Goal: Task Accomplishment & Management: Manage account settings

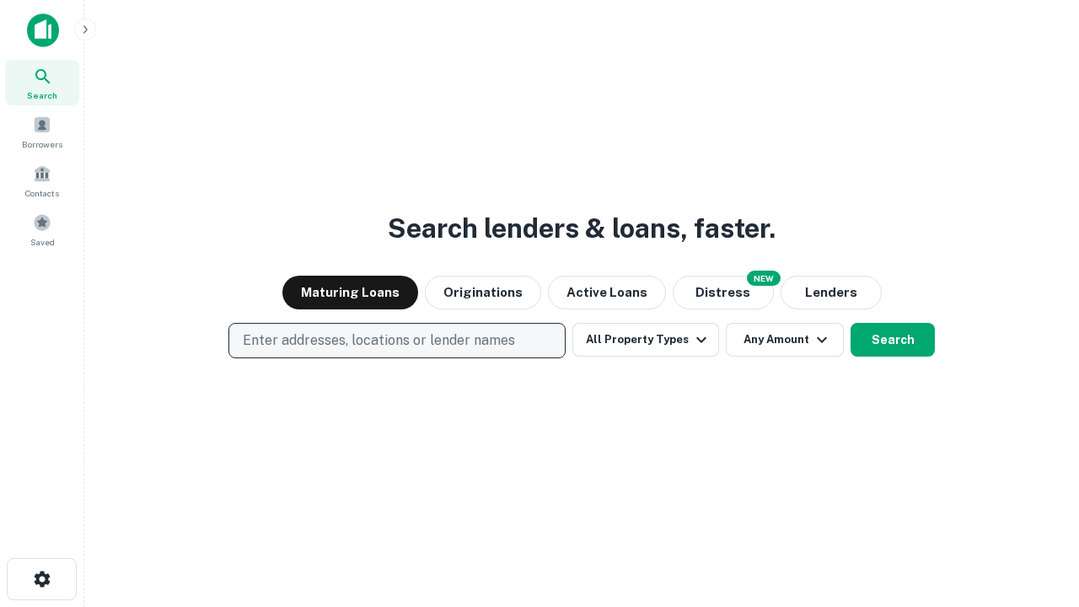
click at [396, 341] on p "Enter addresses, locations or lender names" at bounding box center [379, 341] width 272 height 20
type input "**********"
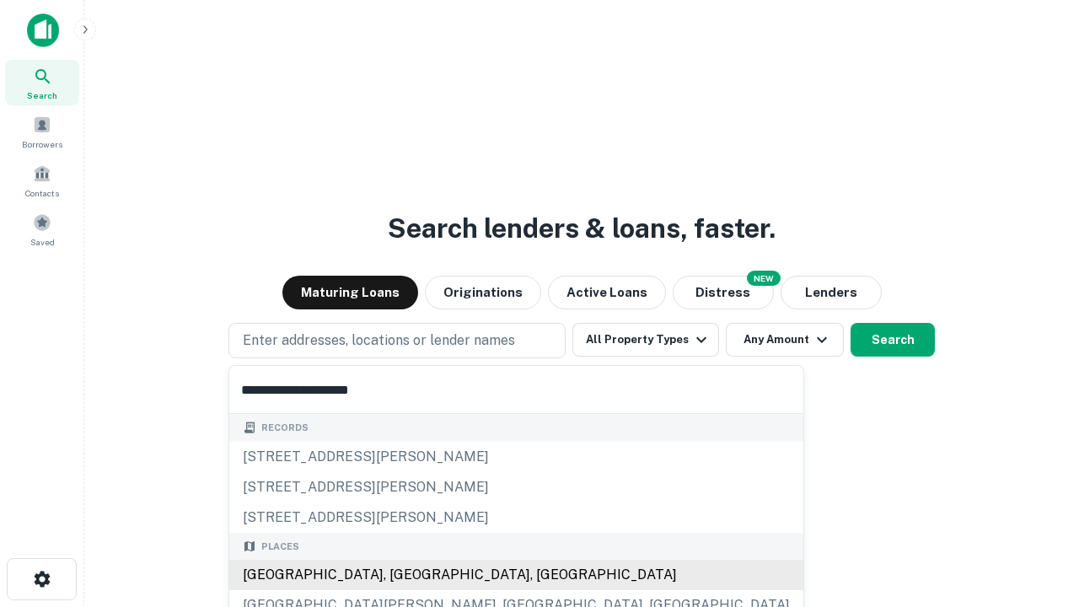
click at [403, 575] on div "[GEOGRAPHIC_DATA], [GEOGRAPHIC_DATA], [GEOGRAPHIC_DATA]" at bounding box center [516, 575] width 574 height 30
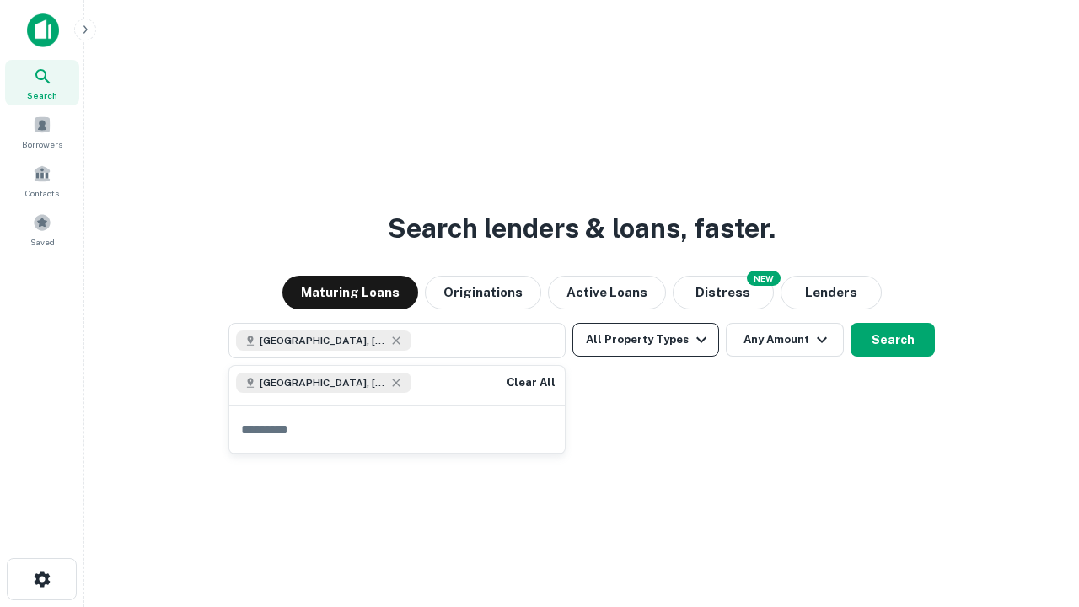
click at [646, 340] on button "All Property Types" at bounding box center [646, 340] width 147 height 34
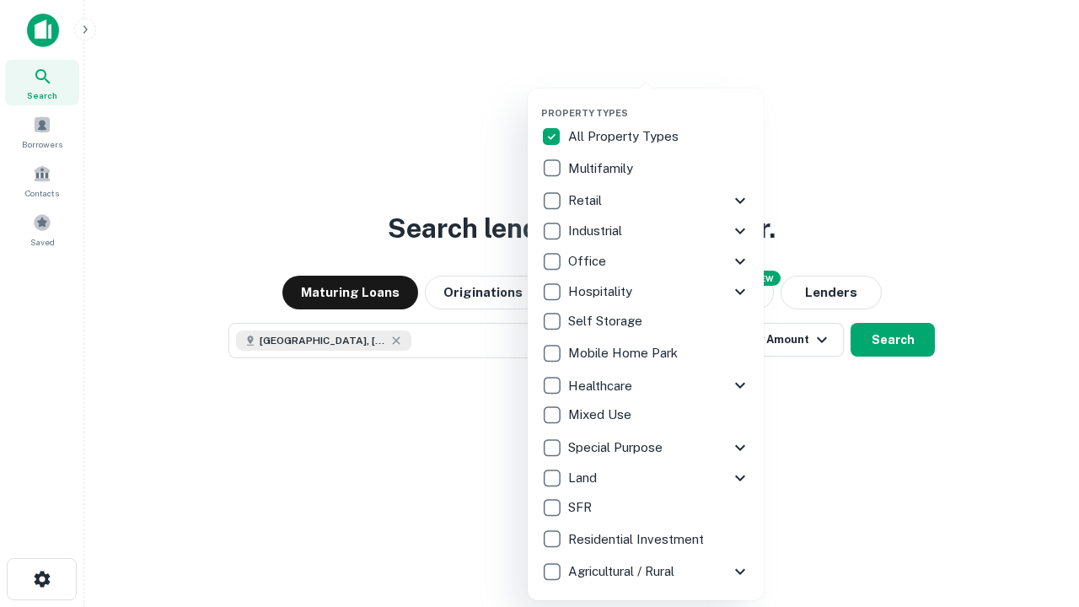
click at [659, 102] on button "button" at bounding box center [659, 102] width 236 height 1
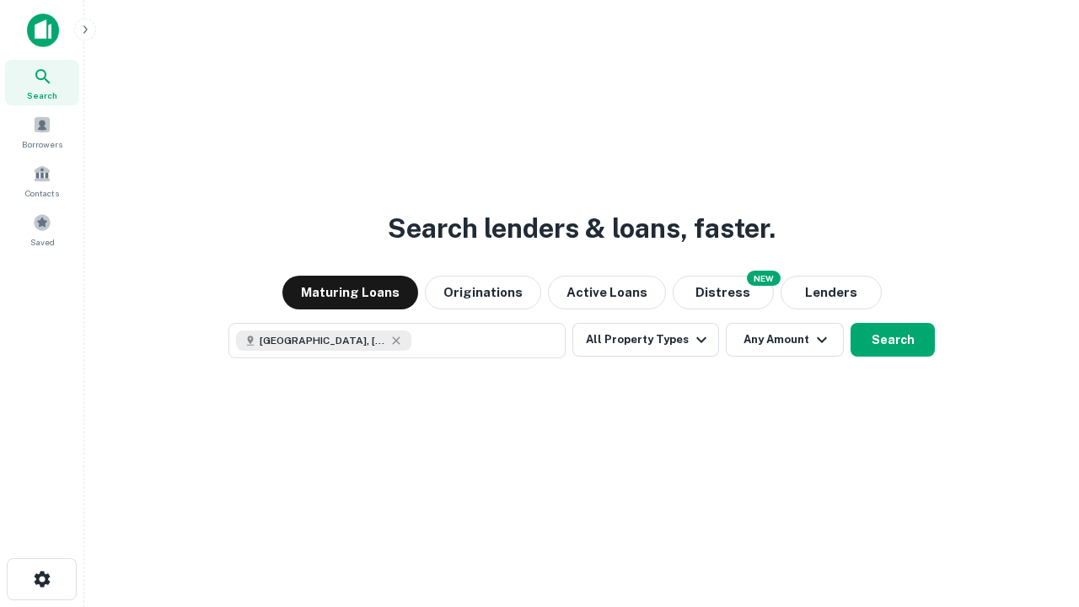
scroll to position [27, 0]
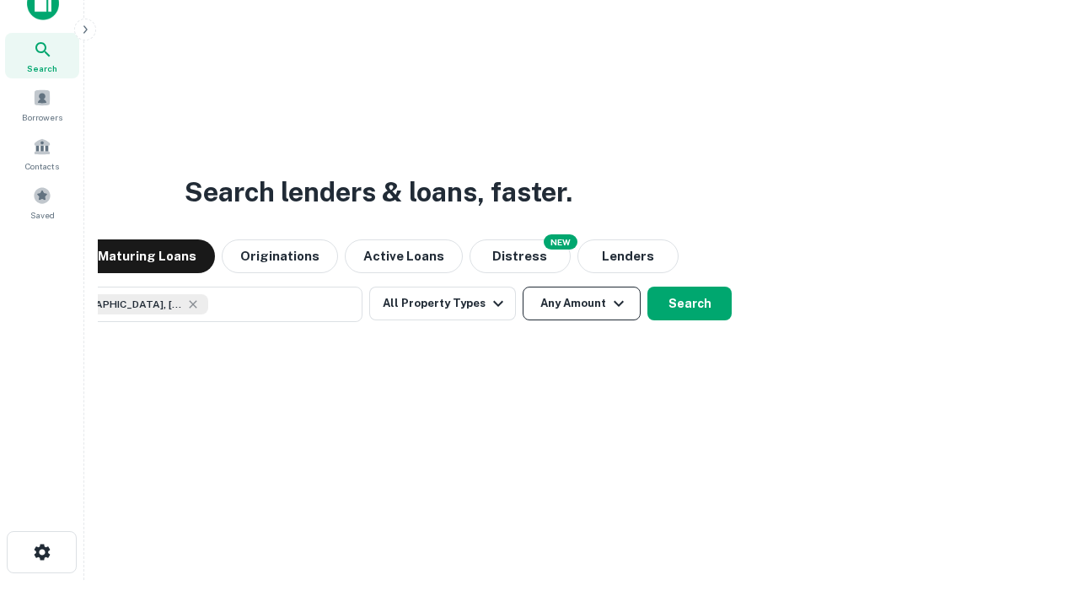
click at [523, 287] on button "Any Amount" at bounding box center [582, 304] width 118 height 34
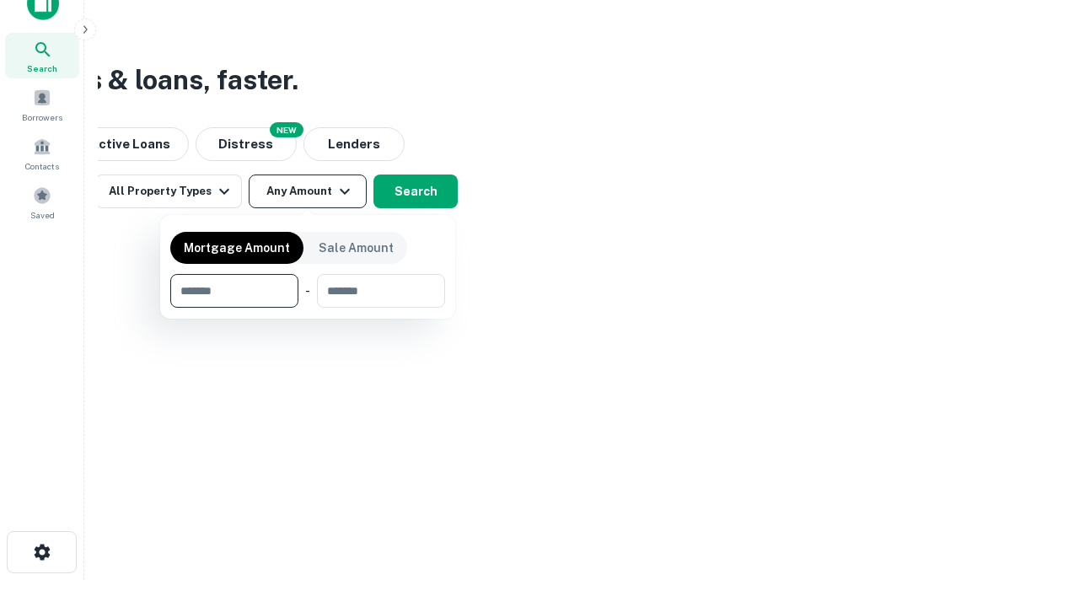
type input "*******"
click at [308, 308] on button "button" at bounding box center [307, 308] width 275 height 1
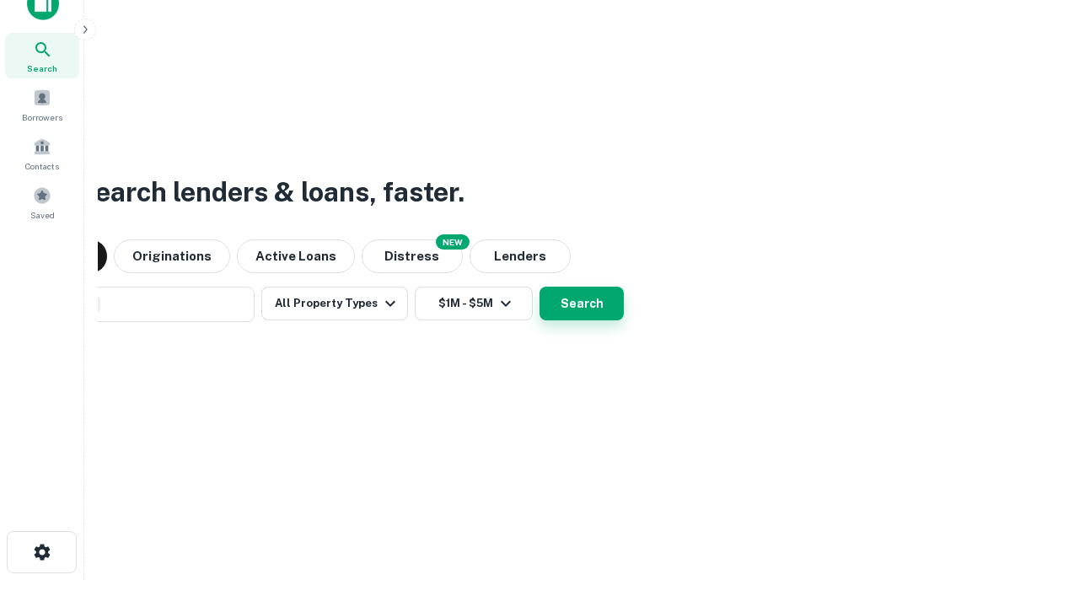
click at [540, 287] on button "Search" at bounding box center [582, 304] width 84 height 34
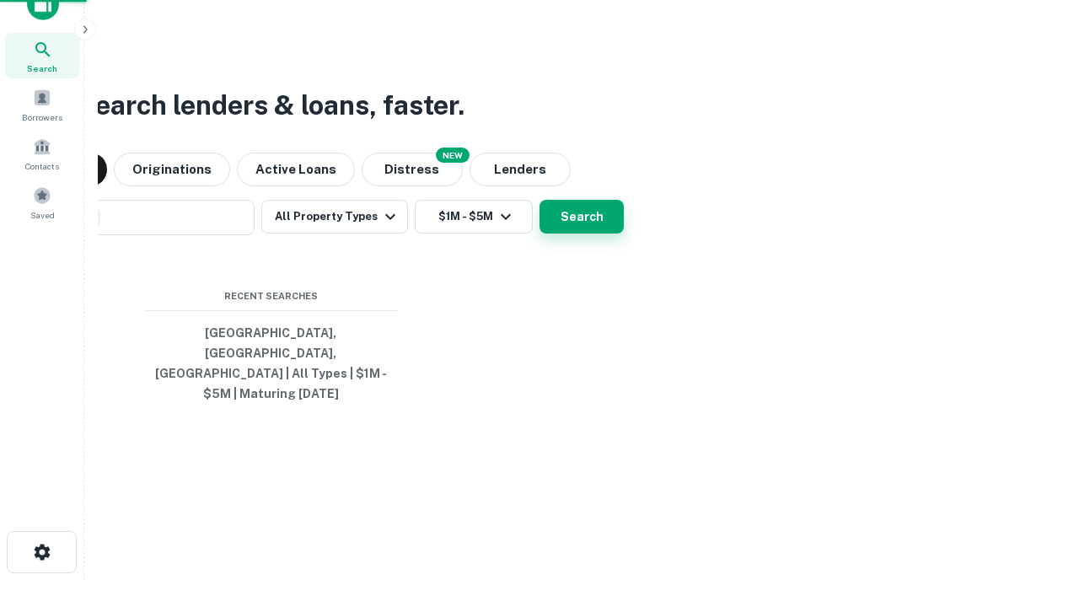
scroll to position [55, 477]
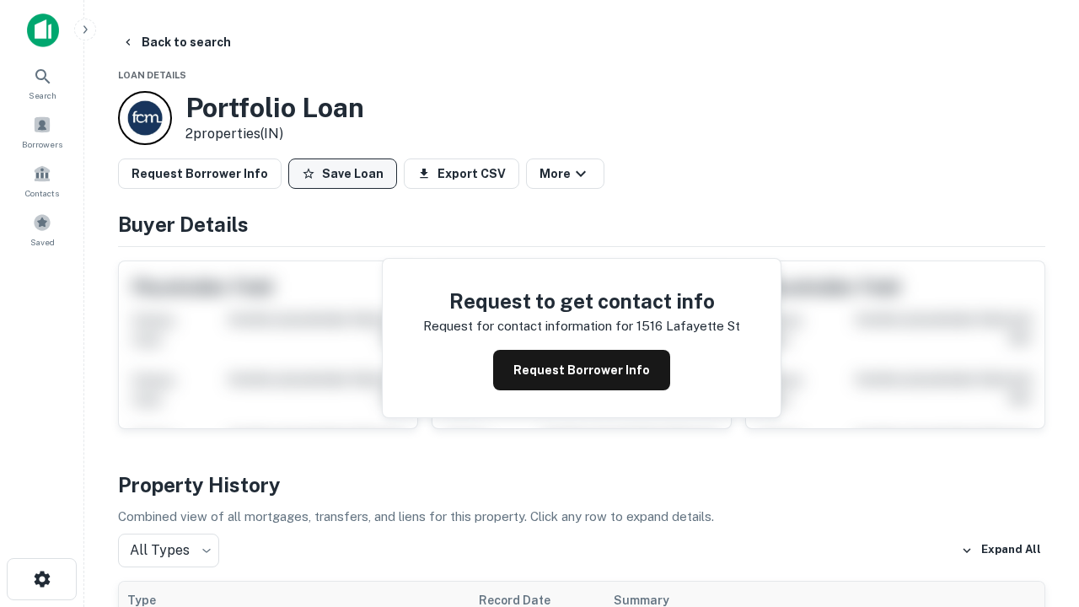
click at [342, 174] on button "Save Loan" at bounding box center [342, 174] width 109 height 30
click at [347, 174] on button "Loan Saved" at bounding box center [346, 174] width 116 height 30
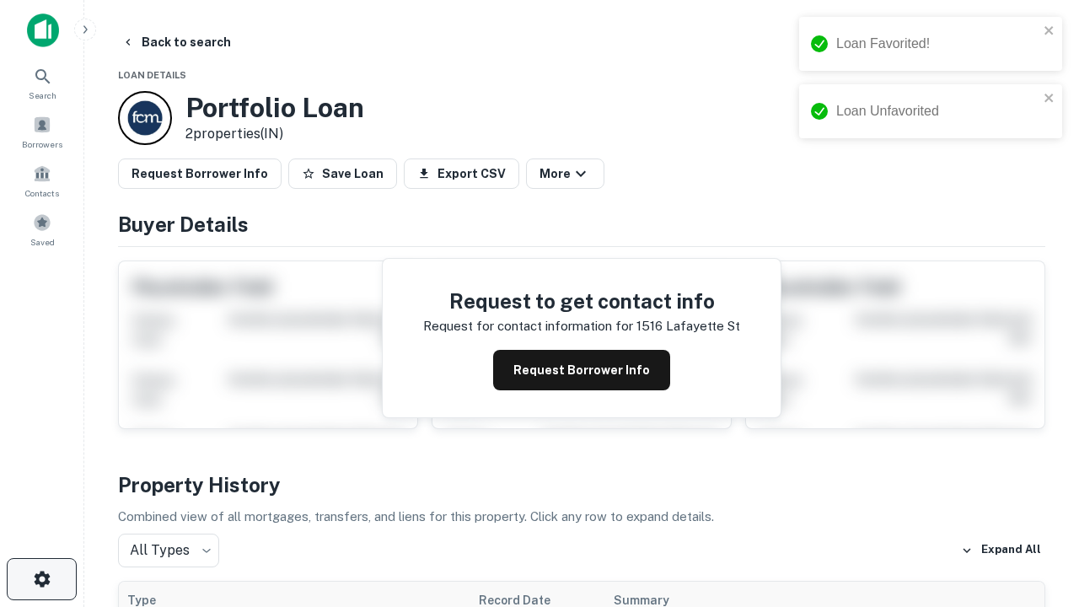
click at [41, 579] on icon "button" at bounding box center [42, 579] width 20 height 20
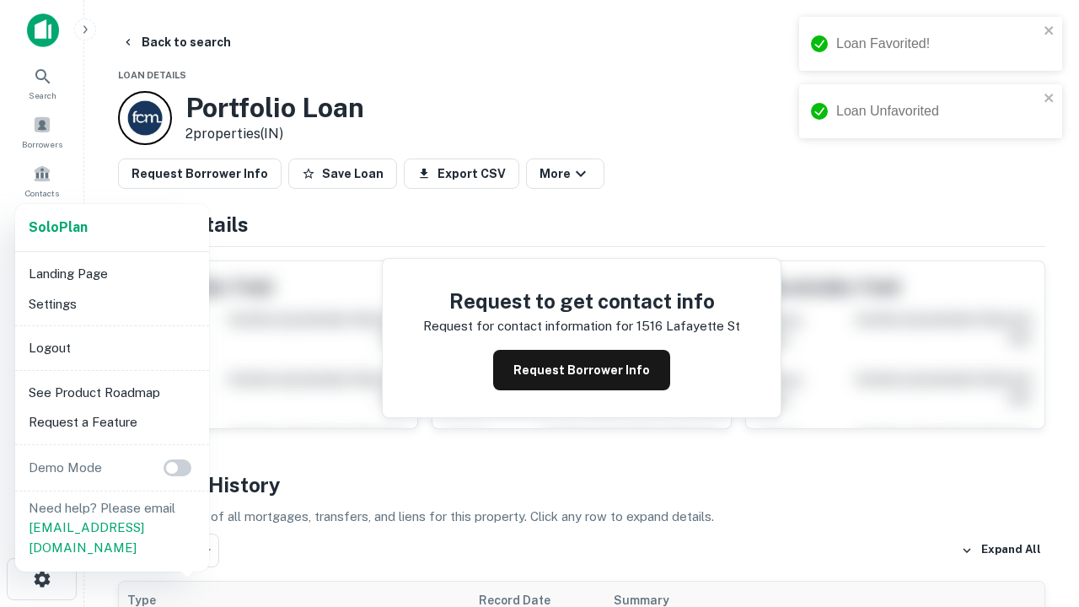
click at [111, 347] on li "Logout" at bounding box center [112, 348] width 180 height 30
